Goal: Task Accomplishment & Management: Complete application form

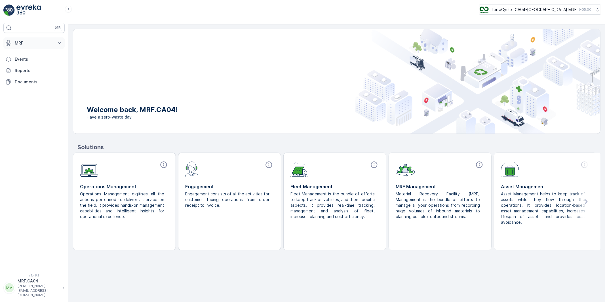
click at [16, 43] on p "MRF" at bounding box center [34, 43] width 39 height 6
click at [20, 69] on p "Pallet" at bounding box center [19, 69] width 11 height 6
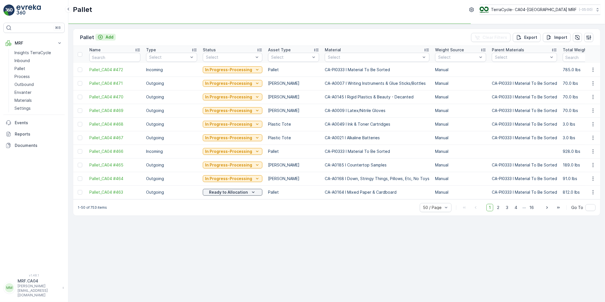
click at [106, 37] on p "Add" at bounding box center [109, 37] width 8 height 6
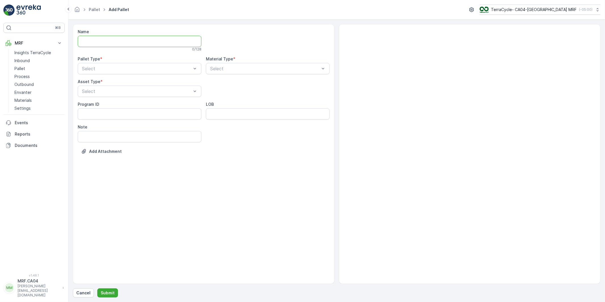
click at [126, 43] on input "Name" at bounding box center [140, 41] width 124 height 11
click at [185, 69] on div at bounding box center [136, 68] width 111 height 5
drag, startPoint x: 113, startPoint y: 82, endPoint x: 142, endPoint y: 79, distance: 28.4
click at [113, 82] on div "Incoming" at bounding box center [139, 82] width 117 height 5
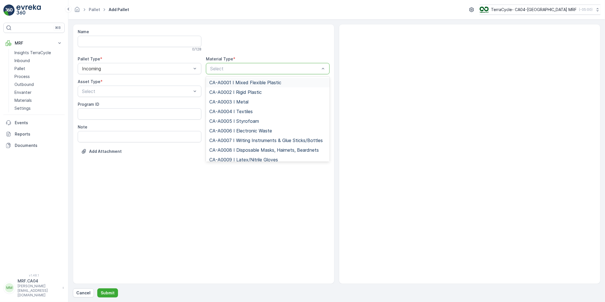
click at [216, 69] on div at bounding box center [265, 68] width 111 height 5
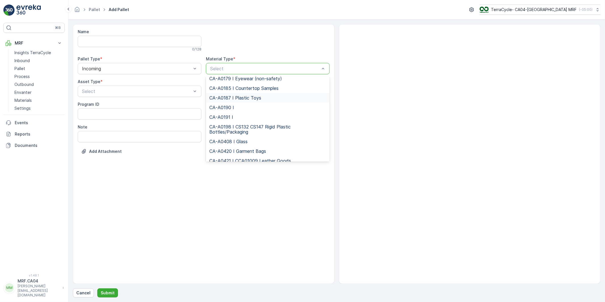
scroll to position [453, 0]
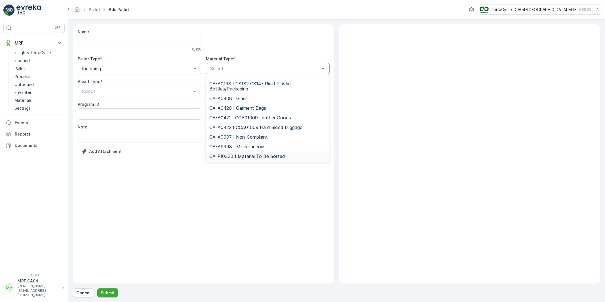
click at [233, 155] on span "CA-PI0333 I Material To Be Sorted" at bounding box center [247, 156] width 76 height 5
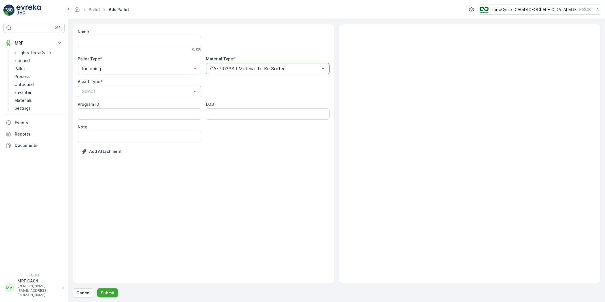
click at [114, 92] on div at bounding box center [136, 91] width 111 height 5
click at [94, 123] on span "BulkBag" at bounding box center [89, 124] width 17 height 5
click at [103, 112] on ID "Program ID" at bounding box center [140, 113] width 124 height 11
click at [108, 113] on ID "Program ID" at bounding box center [140, 113] width 124 height 11
type ID "ZWP - Shipping Materials"
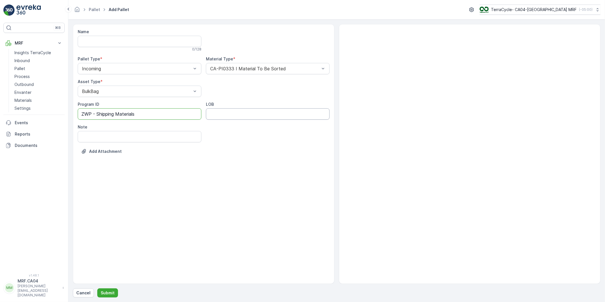
click at [240, 116] on input "LOB" at bounding box center [268, 113] width 124 height 11
type input "MATS"
click at [231, 140] on div "Program ID ZWP - Shipping Materials LOB MATS Note" at bounding box center [204, 122] width 252 height 41
click at [132, 134] on input "Note" at bounding box center [140, 136] width 124 height 11
type input "Pfizer Canada - [PERSON_NAME] MB"
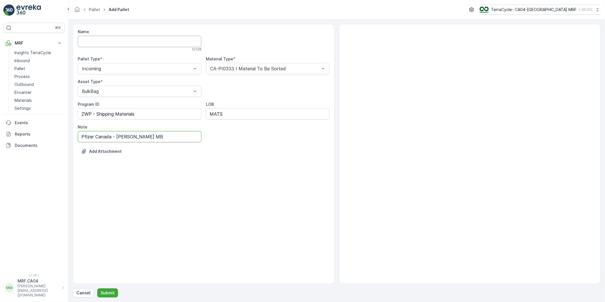
click at [108, 38] on input "Name" at bounding box center [140, 41] width 124 height 11
click at [94, 43] on input "Name" at bounding box center [140, 41] width 124 height 11
click at [111, 41] on input "FD [DATE] ZWP #!" at bounding box center [140, 41] width 124 height 11
type input "FD [DATE] ZWP #!"
click at [109, 292] on p "Submit" at bounding box center [108, 293] width 14 height 6
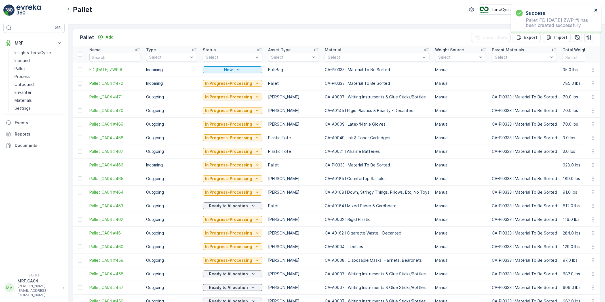
click at [595, 10] on icon "close" at bounding box center [595, 10] width 3 height 3
click at [118, 69] on span "FD [DATE] ZWP #!" at bounding box center [114, 70] width 51 height 6
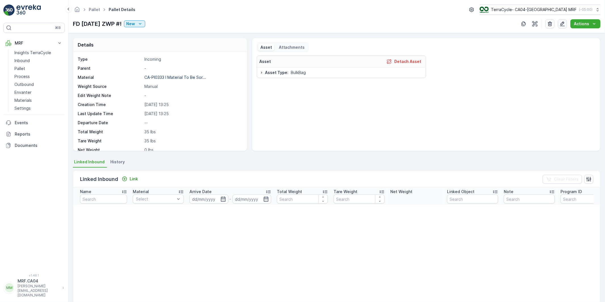
click at [563, 24] on icon "button" at bounding box center [562, 24] width 6 height 6
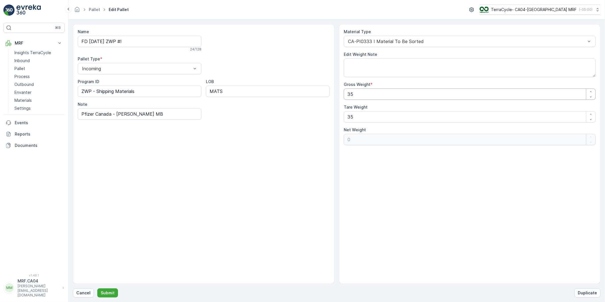
click at [364, 94] on Weight "35" at bounding box center [470, 93] width 252 height 11
drag, startPoint x: 363, startPoint y: 94, endPoint x: 301, endPoint y: 96, distance: 62.1
click at [301, 96] on div "Name FD [DATE] ZWP #! 24 / 128 Pallet Type * Incoming Program ID ZWP - Shipping…" at bounding box center [336, 154] width 527 height 260
type Weight "4"
type Weight "-31"
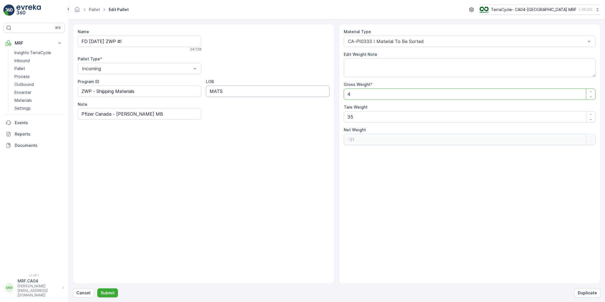
type Weight "48"
type Weight "13"
type Weight "48"
click at [280, 69] on div "Name FD [DATE] ZWP #! 24 / 128 Pallet Type * Incoming Program ID ZWP - Shipping…" at bounding box center [204, 74] width 252 height 91
click at [111, 291] on p "Submit" at bounding box center [108, 293] width 14 height 6
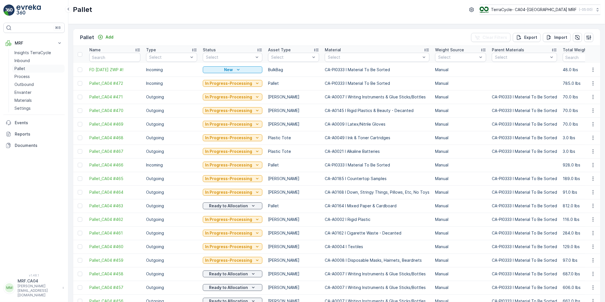
click at [23, 68] on p "Pallet" at bounding box center [19, 69] width 11 height 6
click at [107, 37] on p "Add" at bounding box center [109, 37] width 8 height 6
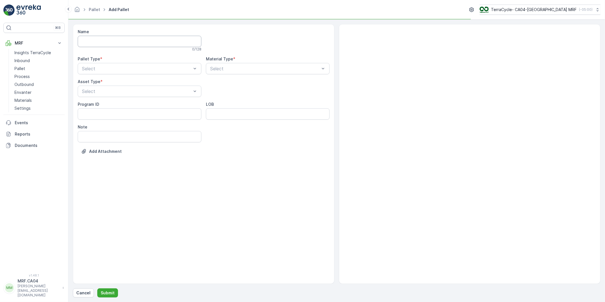
click at [106, 40] on input "Name" at bounding box center [140, 41] width 124 height 11
drag, startPoint x: 134, startPoint y: 41, endPoint x: 136, endPoint y: 41, distance: 3.0
click at [134, 41] on input "FD [DATE]" at bounding box center [140, 41] width 124 height 11
click at [136, 42] on input "FD [DATE], TC" at bounding box center [140, 41] width 124 height 11
type input "FD [DATE], TC5402, #1"
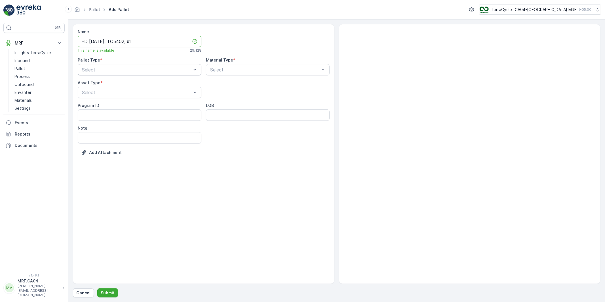
click at [136, 70] on div at bounding box center [136, 69] width 111 height 5
click at [127, 85] on div "Incoming" at bounding box center [139, 83] width 117 height 5
click at [219, 72] on div at bounding box center [265, 69] width 111 height 5
type input "mater"
click at [249, 94] on span "CA-PI0333 I Material To Be Sorted" at bounding box center [247, 93] width 76 height 5
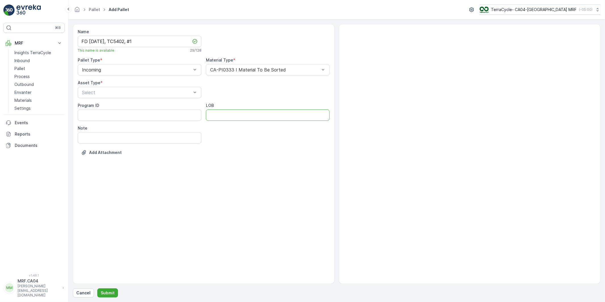
click at [227, 114] on input "LOB" at bounding box center [268, 114] width 124 height 11
type input "MATS"
click at [206, 114] on input "MATS" at bounding box center [268, 114] width 124 height 11
click at [93, 133] on span "FD Pallet" at bounding box center [91, 135] width 20 height 5
click at [100, 115] on ID "Program ID" at bounding box center [140, 114] width 124 height 11
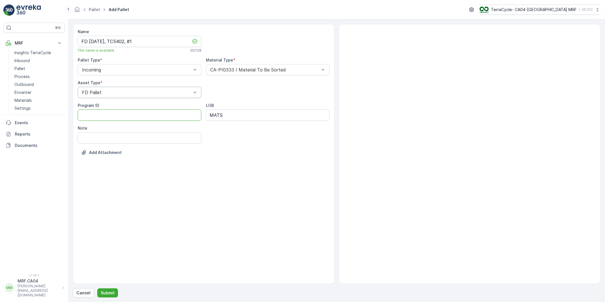
click at [100, 115] on ID "Program ID" at bounding box center [140, 114] width 124 height 11
type ID "Internal Transfer from CEDLO"
click at [85, 137] on input "Note" at bounding box center [140, 137] width 124 height 11
drag, startPoint x: 149, startPoint y: 115, endPoint x: 44, endPoint y: 115, distance: 104.9
click at [44, 115] on div "⌘B MRF Insights TerraCycle Inbound Pallet Process Outbound Envanter Materials S…" at bounding box center [302, 151] width 605 height 302
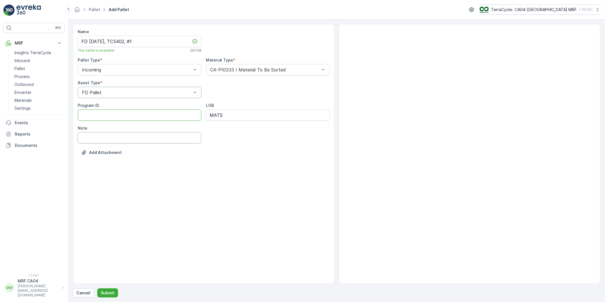
click at [118, 135] on input "Note" at bounding box center [140, 137] width 124 height 11
paste input "Internal Transfer from CEDLO"
type input "Internal Transfer from CEDLO"
click at [197, 174] on div "Name FD [DATE], TC5402, #1 This name is available 29 / 128 Pallet Type * Incomi…" at bounding box center [203, 154] width 261 height 260
click at [111, 291] on p "Submit" at bounding box center [108, 293] width 14 height 6
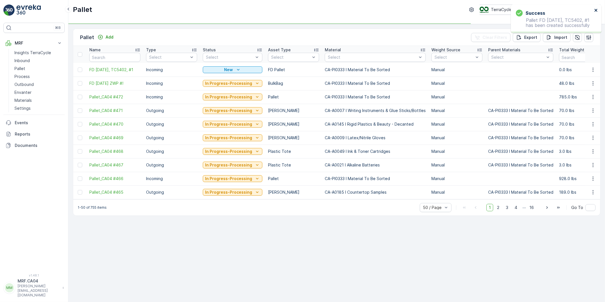
click at [597, 9] on icon "close" at bounding box center [595, 10] width 3 height 3
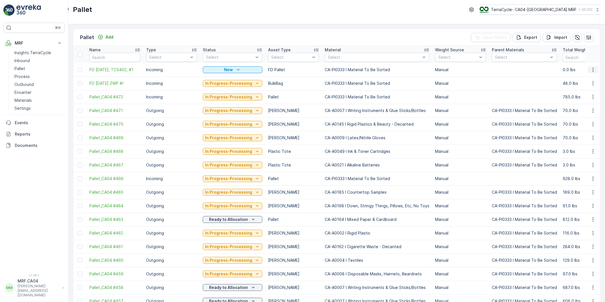
click at [593, 69] on icon "button" at bounding box center [593, 70] width 6 height 6
click at [580, 94] on span "Duplicate Pallet" at bounding box center [585, 94] width 30 height 6
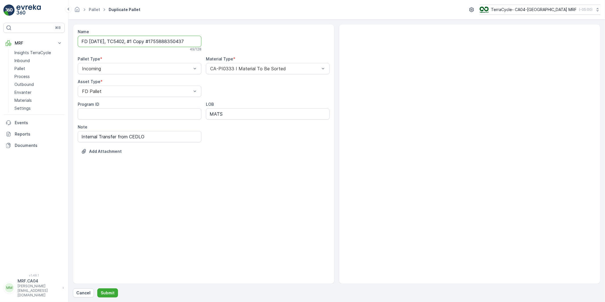
scroll to position [0, 7]
drag, startPoint x: 148, startPoint y: 41, endPoint x: 232, endPoint y: 46, distance: 84.1
click at [232, 46] on div "Name FD [DATE], TC5402, #1 Copy #1755888350437 49 / 128 Pallet Type * Incoming …" at bounding box center [204, 96] width 252 height 134
type input "FD [DATE], TC5402, #2"
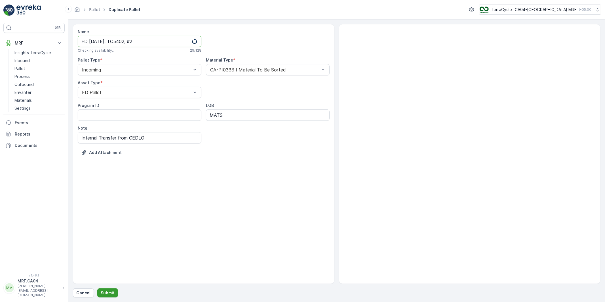
click at [109, 292] on p "Submit" at bounding box center [108, 293] width 14 height 6
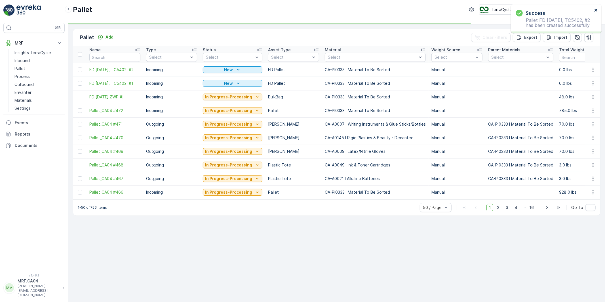
click at [595, 10] on icon "close" at bounding box center [596, 10] width 4 height 5
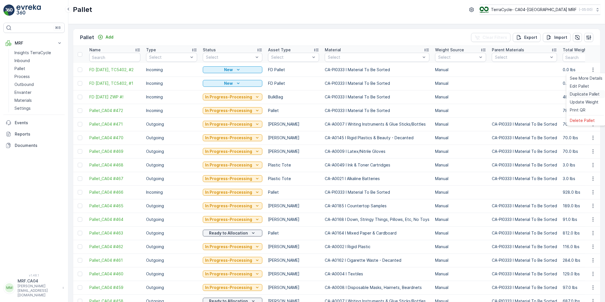
click at [578, 94] on span "Duplicate Pallet" at bounding box center [585, 94] width 30 height 6
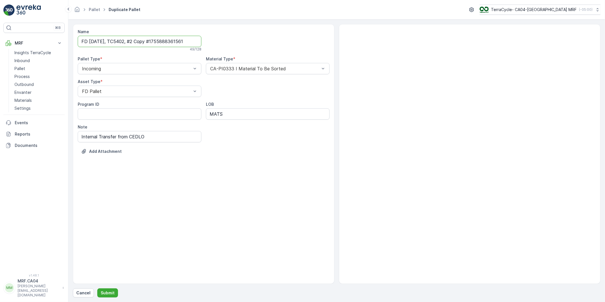
scroll to position [0, 6]
drag, startPoint x: 152, startPoint y: 43, endPoint x: 226, endPoint y: 81, distance: 83.2
click at [236, 52] on div "Name FD [DATE], TC5402, #2 Copy #1755888361561 49 / 128 Pallet Type * Incoming …" at bounding box center [204, 96] width 252 height 134
type input "FD [DATE], TC5402, #3"
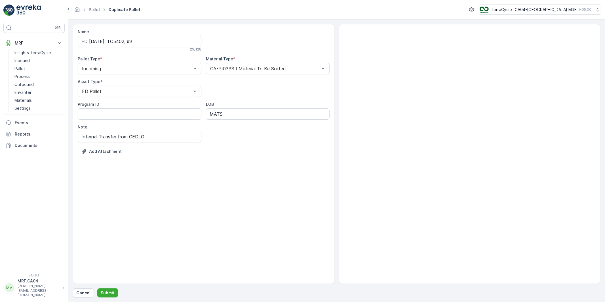
click at [146, 198] on div "Name FD [DATE], TC5402, #3 29 / 128 Pallet Type * Incoming Material Type * CA-P…" at bounding box center [203, 154] width 261 height 260
click at [111, 293] on p "Submit" at bounding box center [108, 293] width 14 height 6
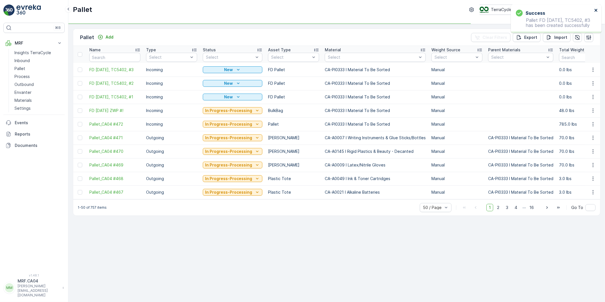
click at [596, 9] on icon "close" at bounding box center [596, 10] width 4 height 5
click at [592, 68] on icon "button" at bounding box center [593, 70] width 6 height 6
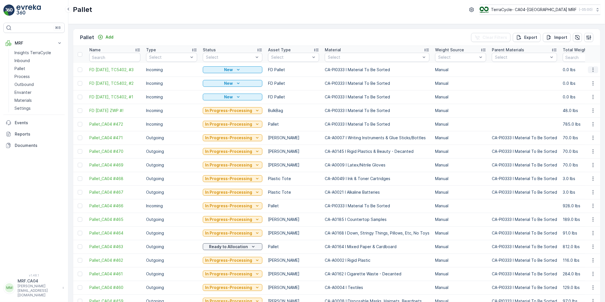
click at [592, 69] on icon "button" at bounding box center [593, 70] width 6 height 6
click at [584, 92] on span "Duplicate Pallet" at bounding box center [585, 94] width 30 height 6
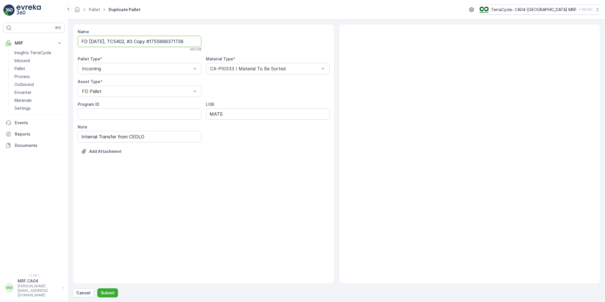
scroll to position [0, 7]
drag, startPoint x: 148, startPoint y: 42, endPoint x: 223, endPoint y: 42, distance: 75.1
click at [223, 42] on div "Name FD [DATE], TC5402, #3 Copy #1755888371738 49 / 128 Pallet Type * Incoming …" at bounding box center [204, 96] width 252 height 134
type input "FD [DATE], TC5402, #4"
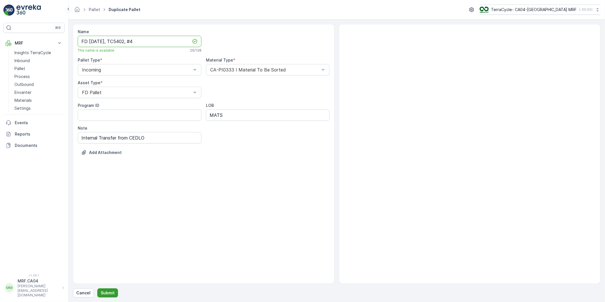
click at [108, 297] on button "Submit" at bounding box center [107, 292] width 21 height 9
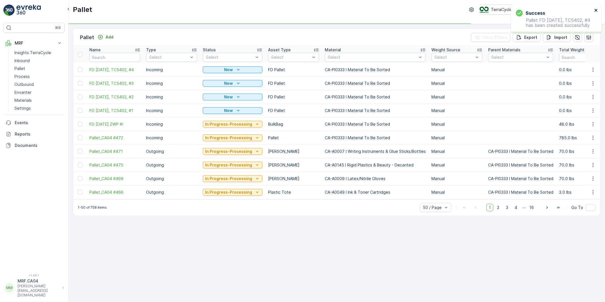
click at [596, 9] on icon "close" at bounding box center [596, 10] width 4 height 5
click at [592, 69] on icon "button" at bounding box center [593, 70] width 6 height 6
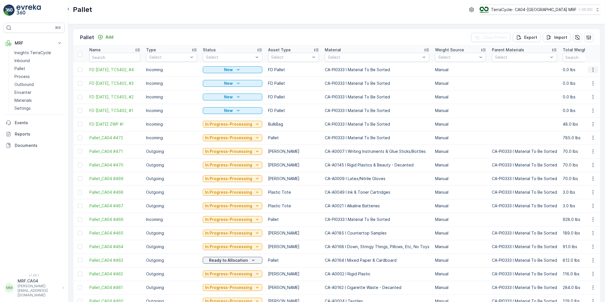
click at [591, 69] on icon "button" at bounding box center [593, 70] width 6 height 6
click at [580, 94] on span "Duplicate Pallet" at bounding box center [585, 94] width 30 height 6
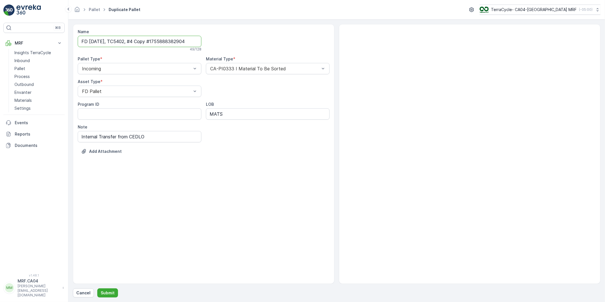
scroll to position [0, 8]
drag, startPoint x: 148, startPoint y: 41, endPoint x: 265, endPoint y: 40, distance: 116.8
click at [265, 40] on div "Name FD [DATE], TC5402, #4 Copy #1755888382904 49 / 128 Pallet Type * Incoming …" at bounding box center [204, 96] width 252 height 134
type input "FD [DATE], TC5402, #5"
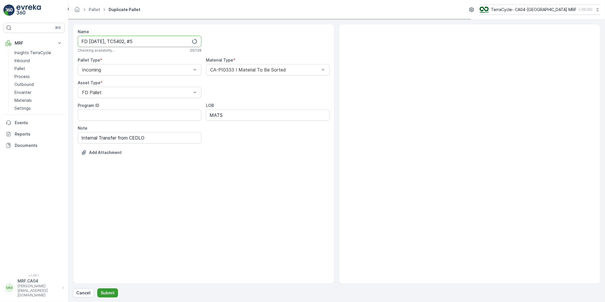
click at [109, 293] on p "Submit" at bounding box center [108, 293] width 14 height 6
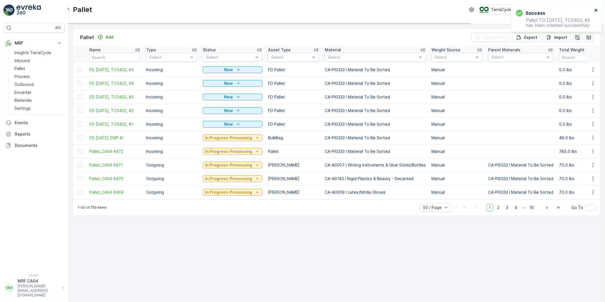
click at [595, 9] on icon "close" at bounding box center [596, 10] width 4 height 5
click at [594, 68] on icon "button" at bounding box center [593, 70] width 6 height 6
click at [580, 93] on td "0.0 lbs" at bounding box center [584, 97] width 57 height 14
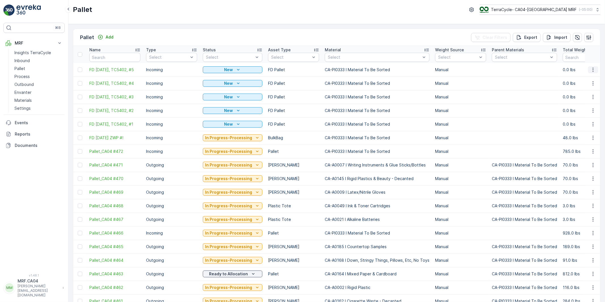
click at [592, 70] on icon "button" at bounding box center [593, 70] width 6 height 6
click at [586, 94] on span "Duplicate Pallet" at bounding box center [585, 94] width 30 height 6
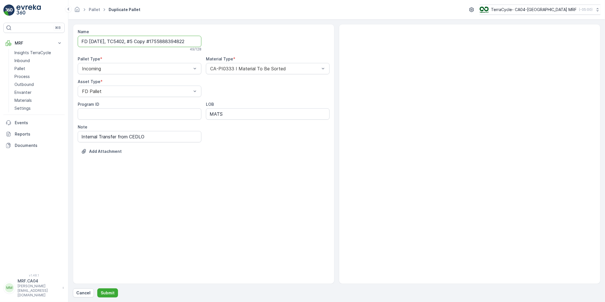
scroll to position [0, 8]
drag, startPoint x: 148, startPoint y: 42, endPoint x: 255, endPoint y: 43, distance: 106.3
click at [255, 43] on div "Name FD [DATE], TC5402, #5 Copy #1755888394822 49 / 128 Pallet Type * Incoming …" at bounding box center [204, 96] width 252 height 134
type input "FD [DATE], TC5402, #6"
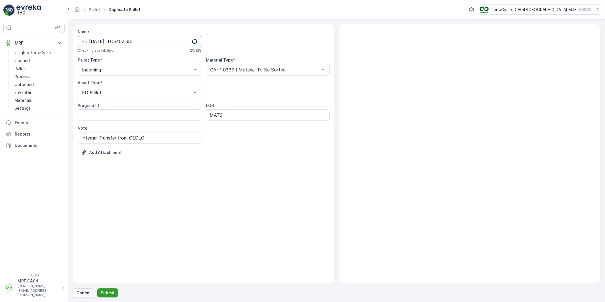
click at [108, 291] on p "Submit" at bounding box center [108, 293] width 14 height 6
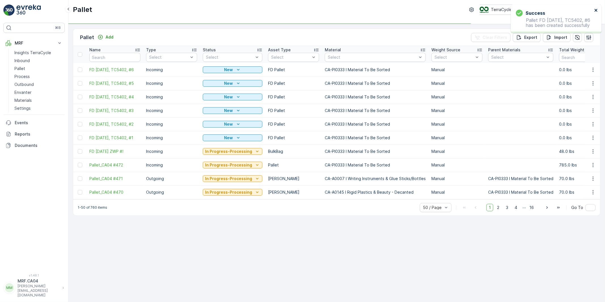
click at [597, 8] on icon "close" at bounding box center [596, 10] width 4 height 5
click at [594, 69] on icon "button" at bounding box center [593, 70] width 6 height 6
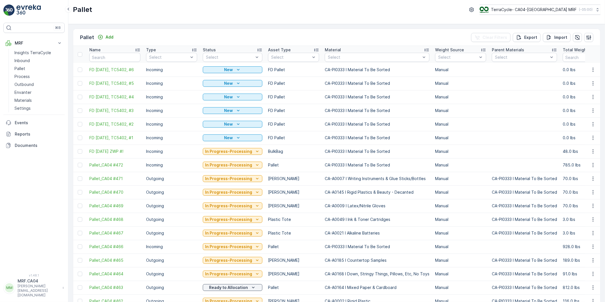
click at [582, 93] on td "0.0 lbs" at bounding box center [588, 97] width 57 height 14
click at [592, 70] on icon "button" at bounding box center [592, 69] width 1 height 4
click at [582, 92] on span "Duplicate Pallet" at bounding box center [585, 94] width 30 height 6
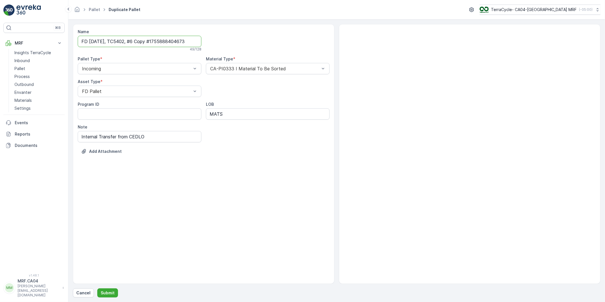
scroll to position [0, 8]
drag, startPoint x: 148, startPoint y: 40, endPoint x: 252, endPoint y: 35, distance: 103.9
click at [252, 35] on div "Name FD [DATE], TC5402, #6 Copy #1755888404673 49 / 128 Pallet Type * Incoming …" at bounding box center [204, 96] width 252 height 134
type input "FD [DATE], TC5402, #7"
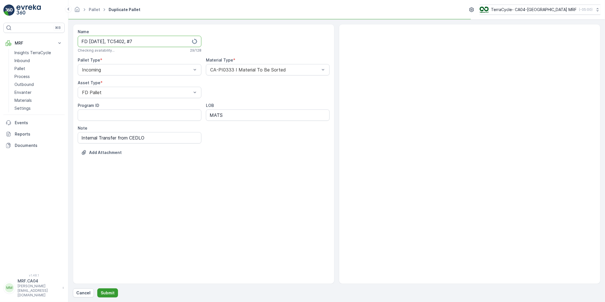
click at [109, 292] on p "Submit" at bounding box center [108, 293] width 14 height 6
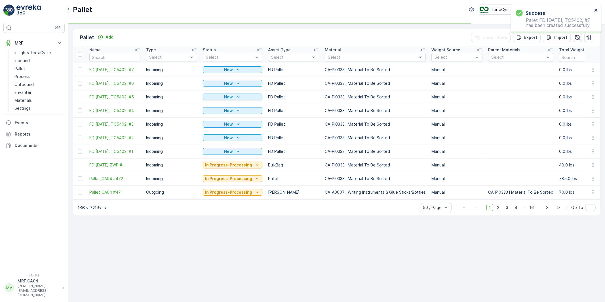
click at [596, 9] on icon "close" at bounding box center [595, 10] width 3 height 3
click at [592, 69] on icon "button" at bounding box center [593, 70] width 6 height 6
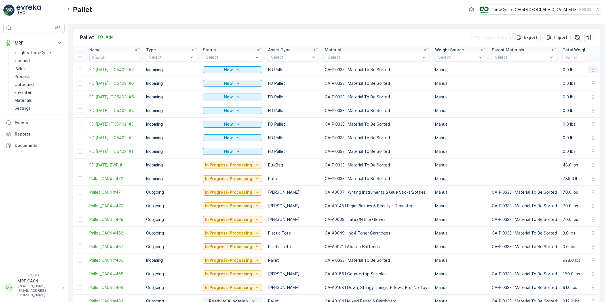
click at [591, 70] on icon "button" at bounding box center [593, 70] width 6 height 6
click at [585, 94] on span "Duplicate Pallet" at bounding box center [585, 94] width 30 height 6
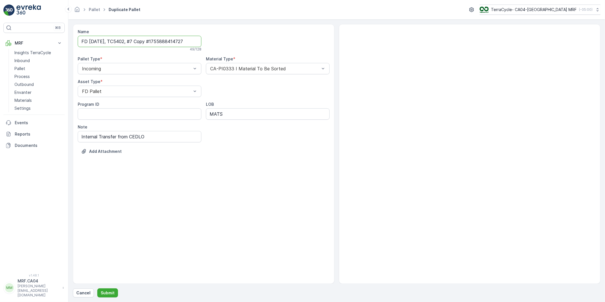
scroll to position [0, 7]
drag, startPoint x: 148, startPoint y: 41, endPoint x: 230, endPoint y: 43, distance: 82.5
click at [230, 41] on div "Name FD [DATE], TC5402, #7 Copy #1755888414727 49 / 128 Pallet Type * Incoming …" at bounding box center [204, 96] width 252 height 134
type input "FD [DATE], TC5402, #8"
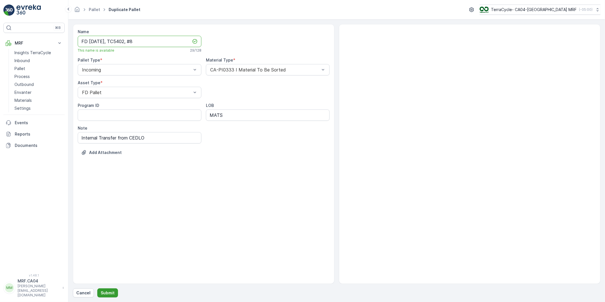
click at [105, 293] on p "Submit" at bounding box center [108, 293] width 14 height 6
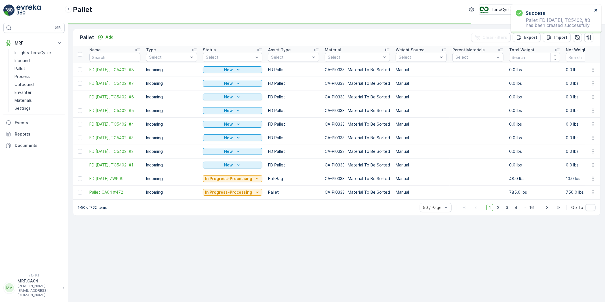
click at [597, 10] on icon "close" at bounding box center [596, 10] width 4 height 5
click at [593, 69] on icon "button" at bounding box center [593, 70] width 6 height 6
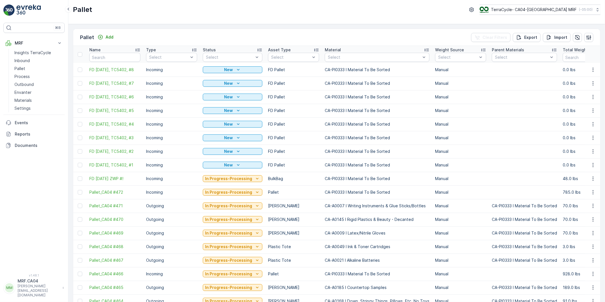
click at [579, 94] on td "0.0 lbs" at bounding box center [588, 97] width 57 height 14
click at [590, 70] on icon "button" at bounding box center [593, 70] width 6 height 6
click at [582, 94] on span "Duplicate Pallet" at bounding box center [585, 94] width 30 height 6
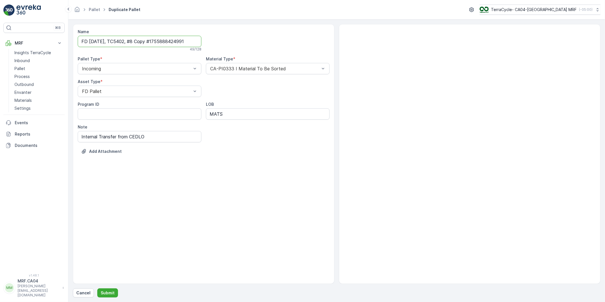
drag, startPoint x: 169, startPoint y: 42, endPoint x: 155, endPoint y: 41, distance: 13.9
click at [168, 42] on input "FD [DATE], TC5402, #8 Copy #1755888424991" at bounding box center [140, 41] width 124 height 11
drag, startPoint x: 149, startPoint y: 43, endPoint x: 237, endPoint y: 50, distance: 88.8
click at [236, 46] on div "Name FD [DATE], TC5402, #8 Copy #1755888424991 49 / 128 Pallet Type * Incoming …" at bounding box center [204, 96] width 252 height 134
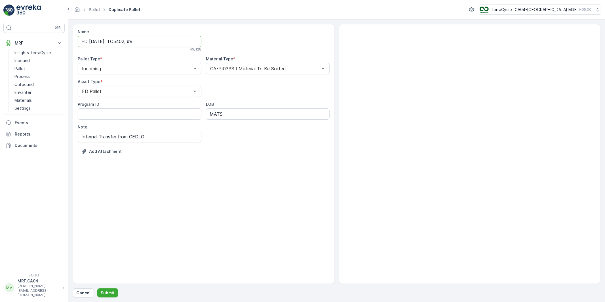
scroll to position [0, 0]
type input "FD [DATE], TC5402, #9"
click at [111, 294] on p "Submit" at bounding box center [108, 293] width 14 height 6
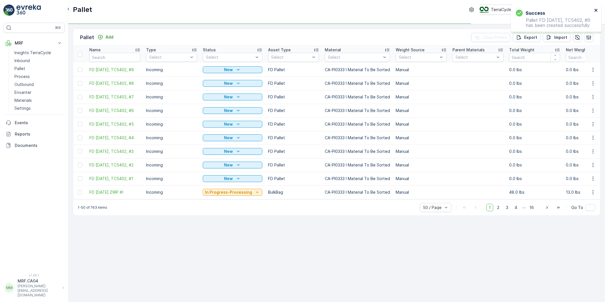
click at [595, 10] on icon "close" at bounding box center [596, 10] width 4 height 5
